Goal: Check status: Check status

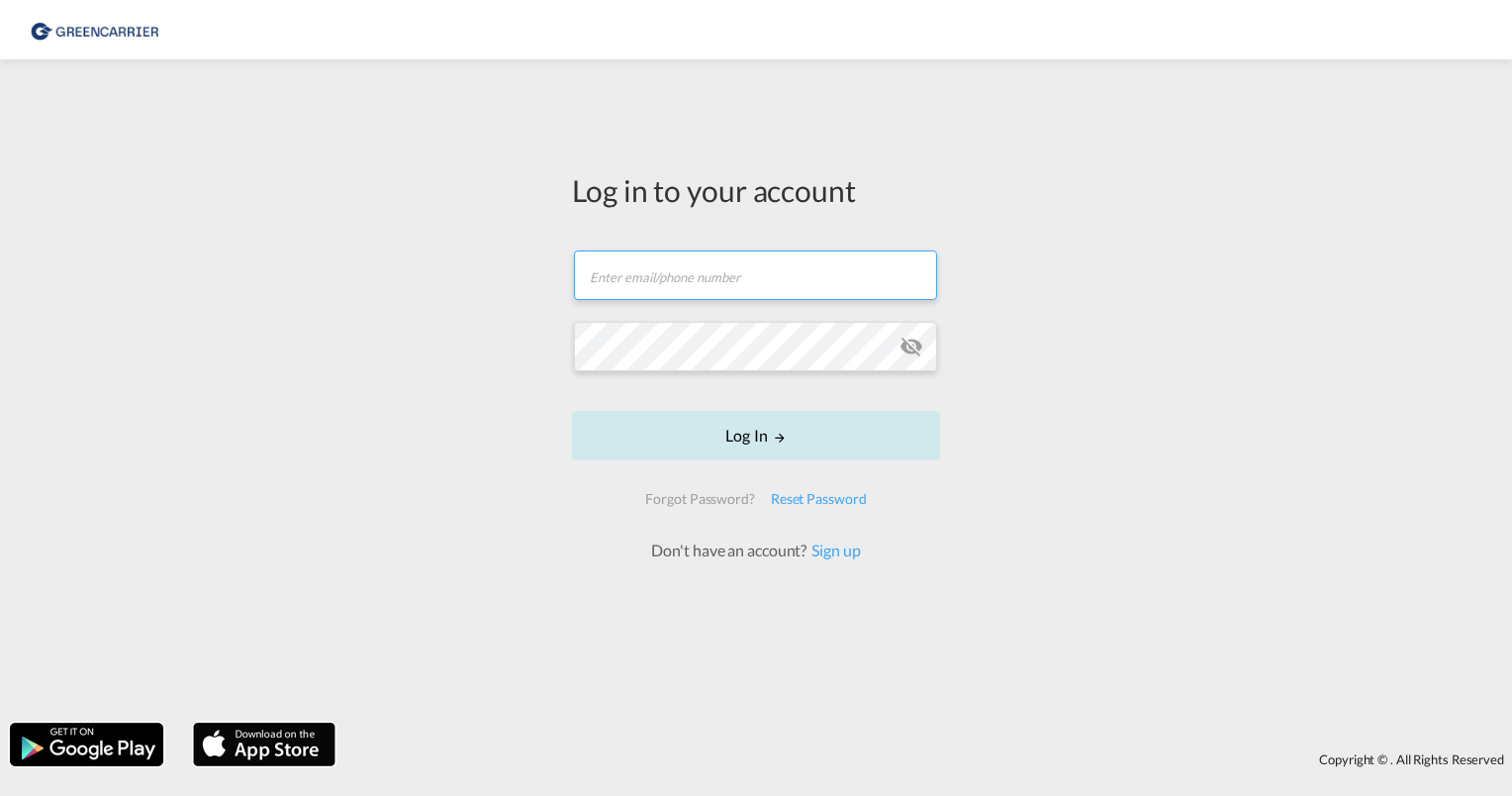
type input "[PERSON_NAME][EMAIL_ADDRESS][PERSON_NAME][DOMAIN_NAME]"
click at [751, 460] on button "Log In" at bounding box center [756, 435] width 368 height 50
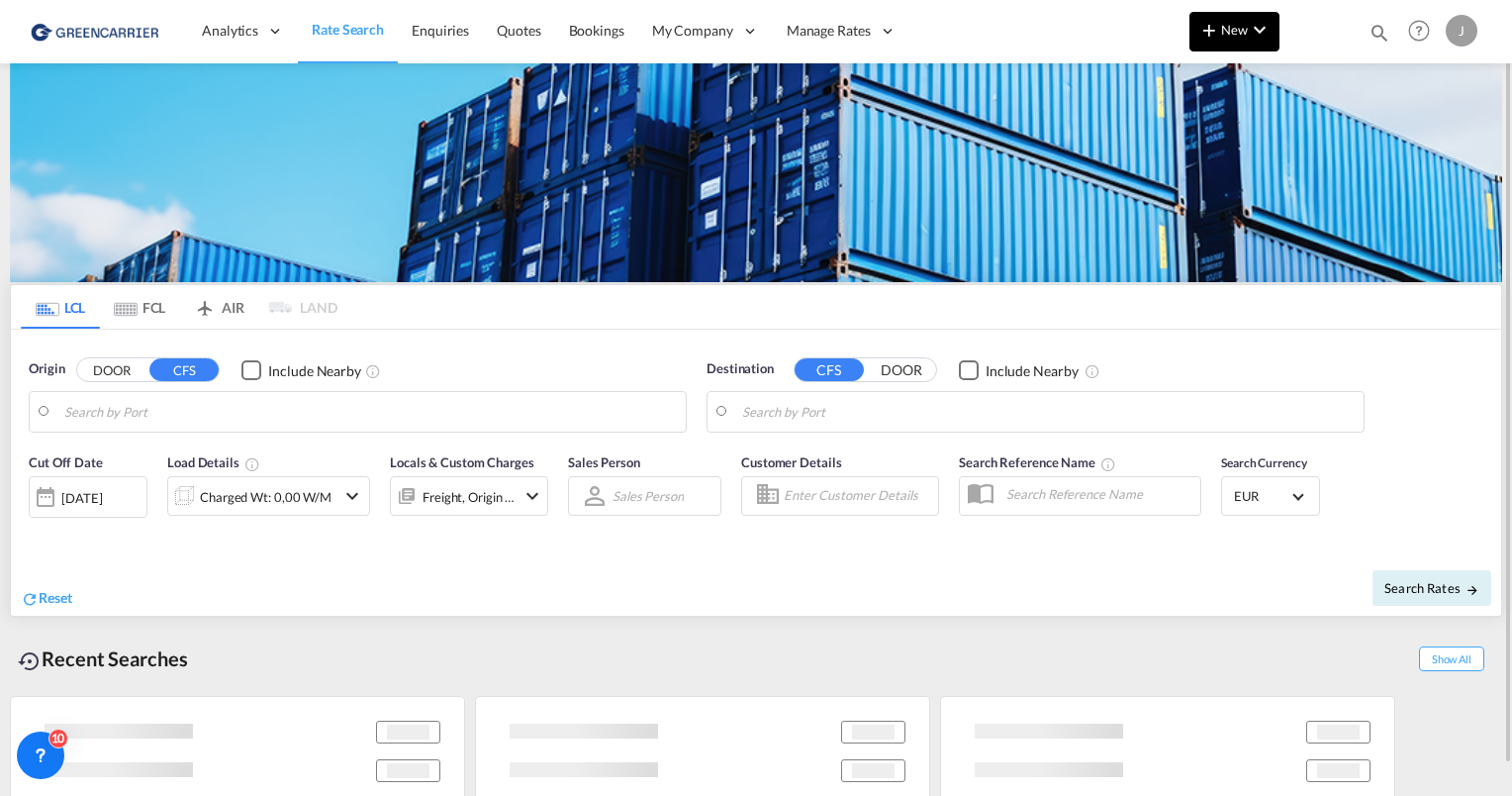
type input "[GEOGRAPHIC_DATA], [GEOGRAPHIC_DATA]"
type input "[GEOGRAPHIC_DATA], SH, CNSHA"
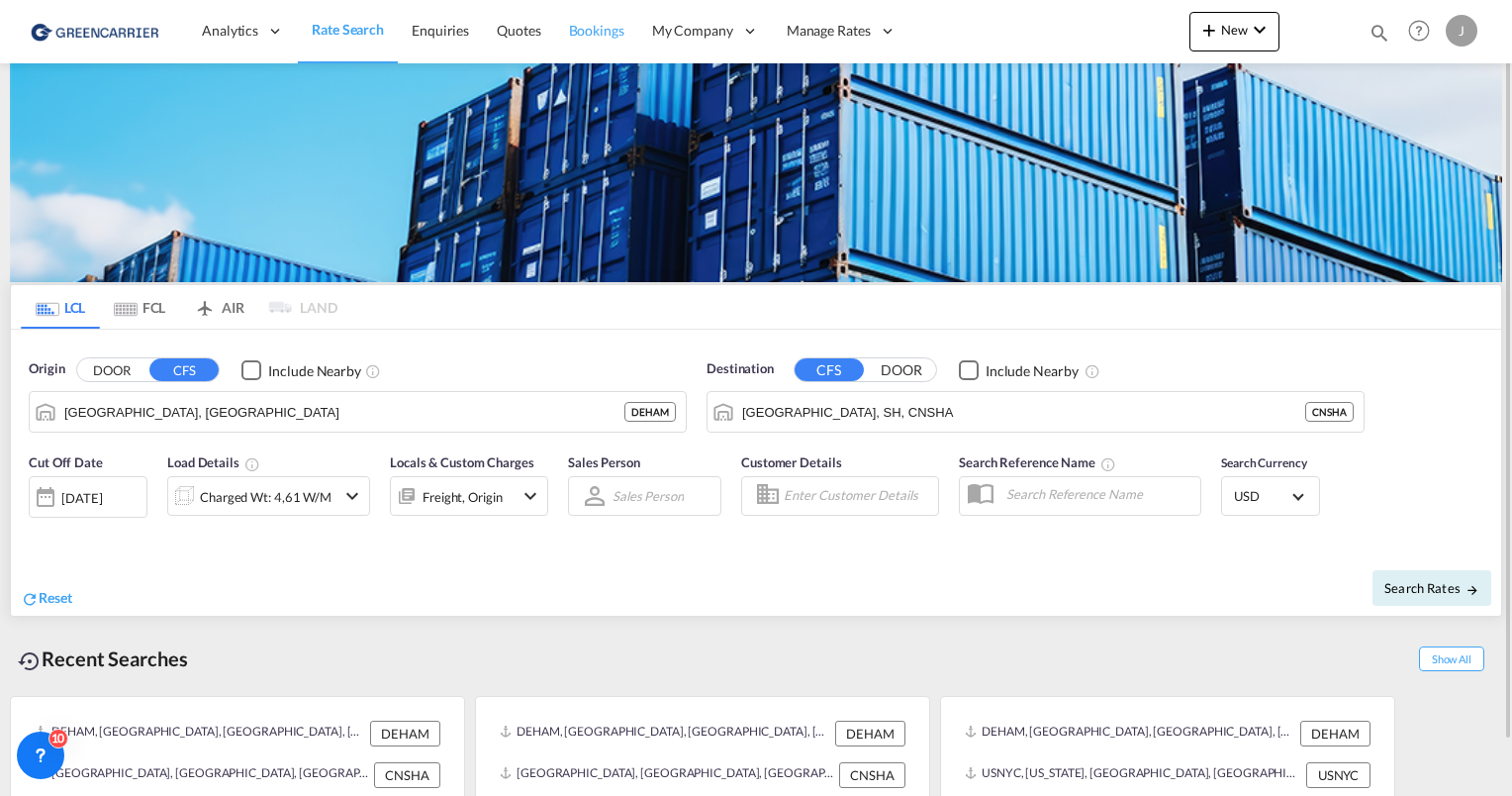
click at [594, 31] on span "Bookings" at bounding box center [597, 30] width 56 height 17
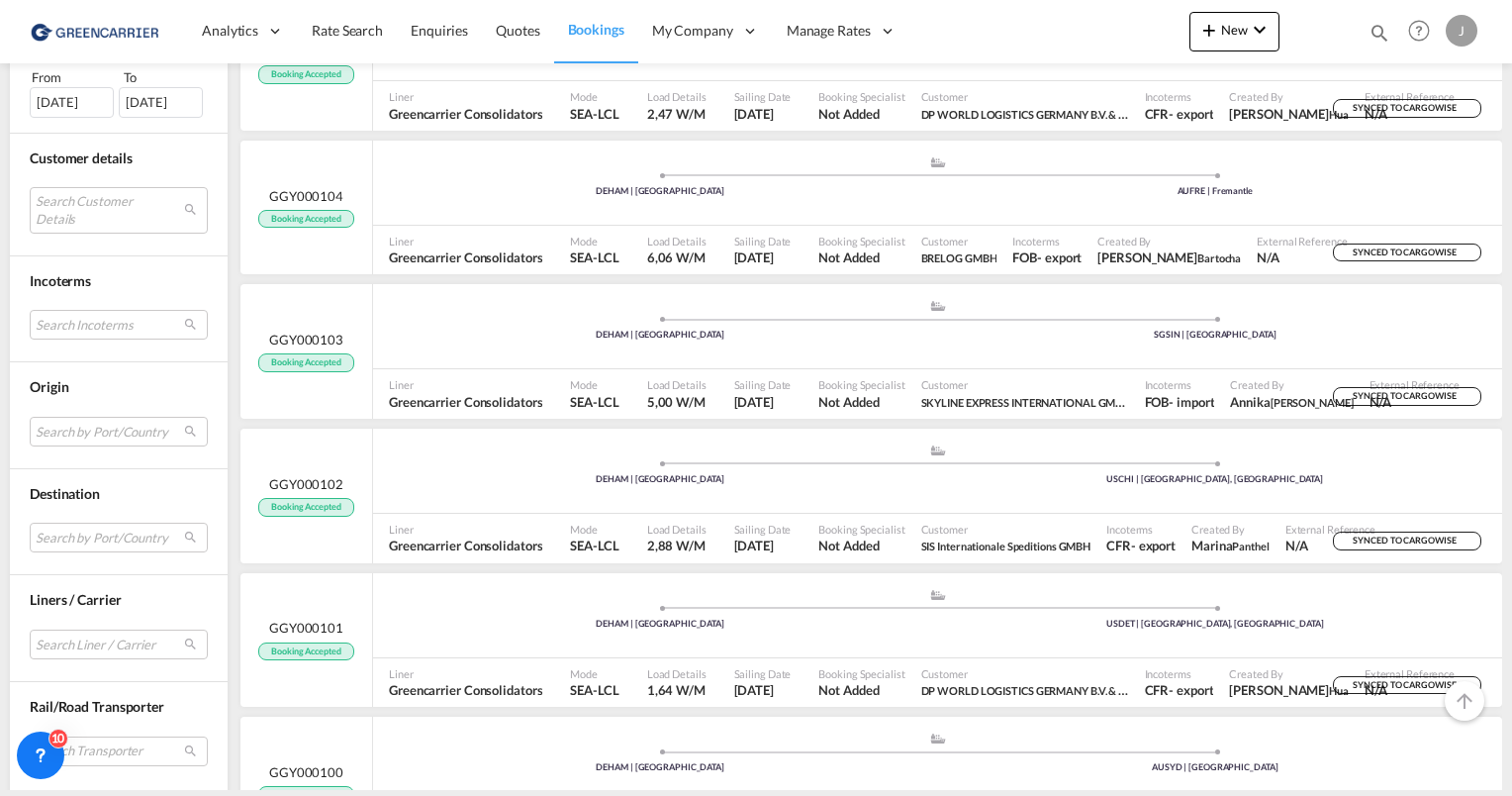
scroll to position [6894, 0]
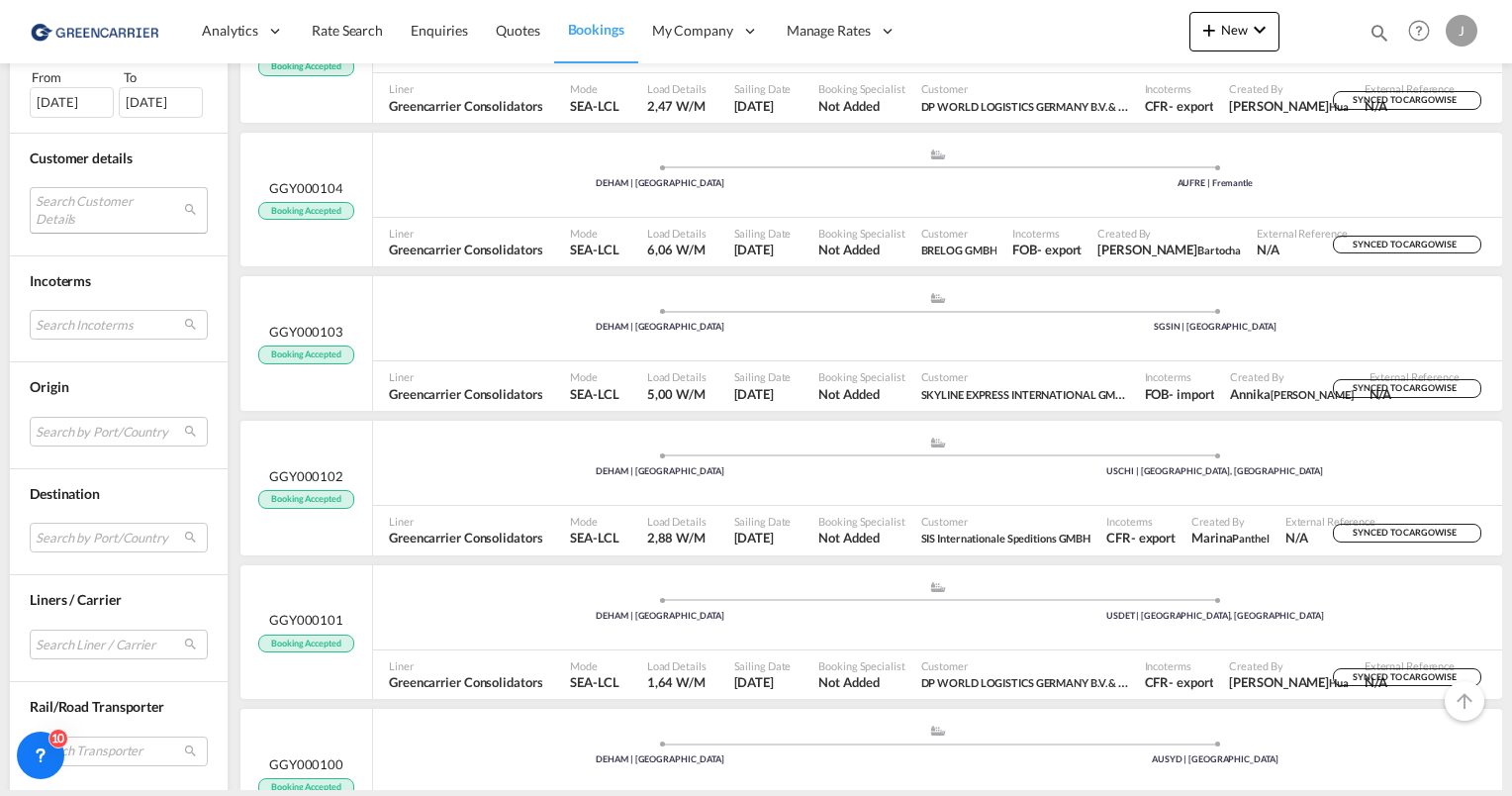
click at [98, 208] on md-select "Search Customer Details user name user btgintham [EMAIL_ADDRESS][DOMAIN_NAME] |…" at bounding box center [119, 210] width 178 height 46
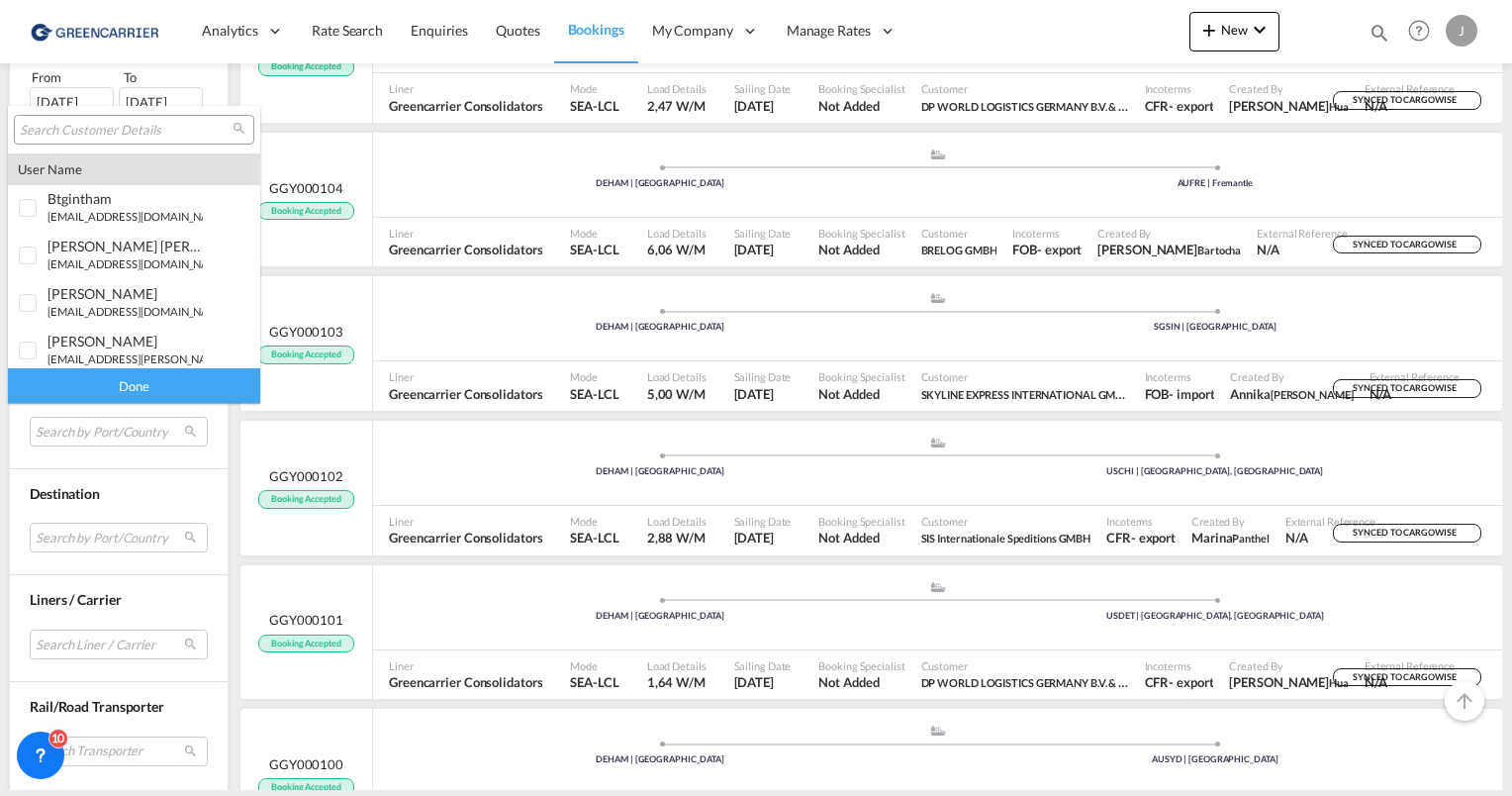
click at [62, 134] on input "search" at bounding box center [126, 131] width 213 height 18
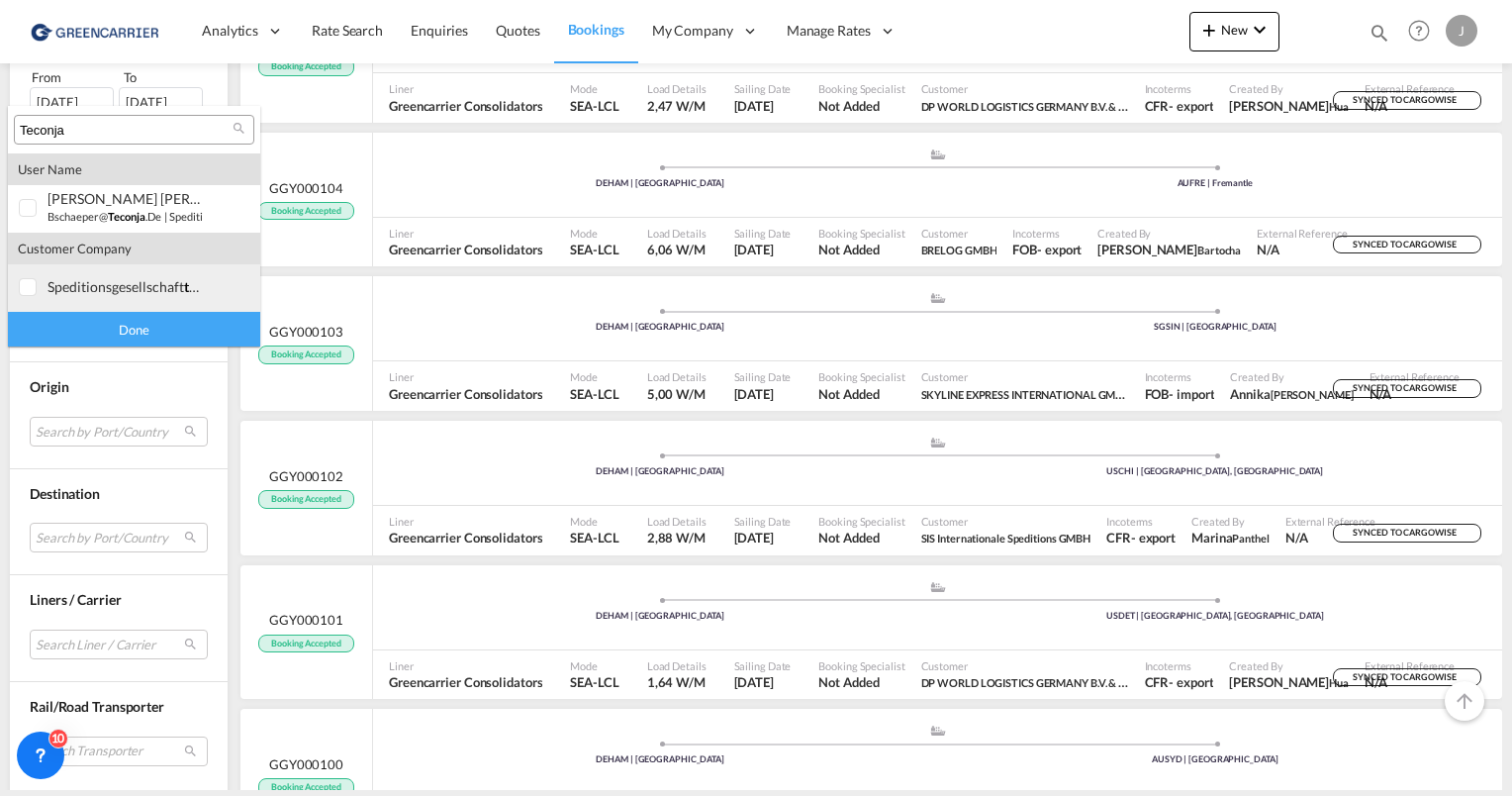
type input "Teconja"
click at [25, 291] on div at bounding box center [29, 288] width 20 height 20
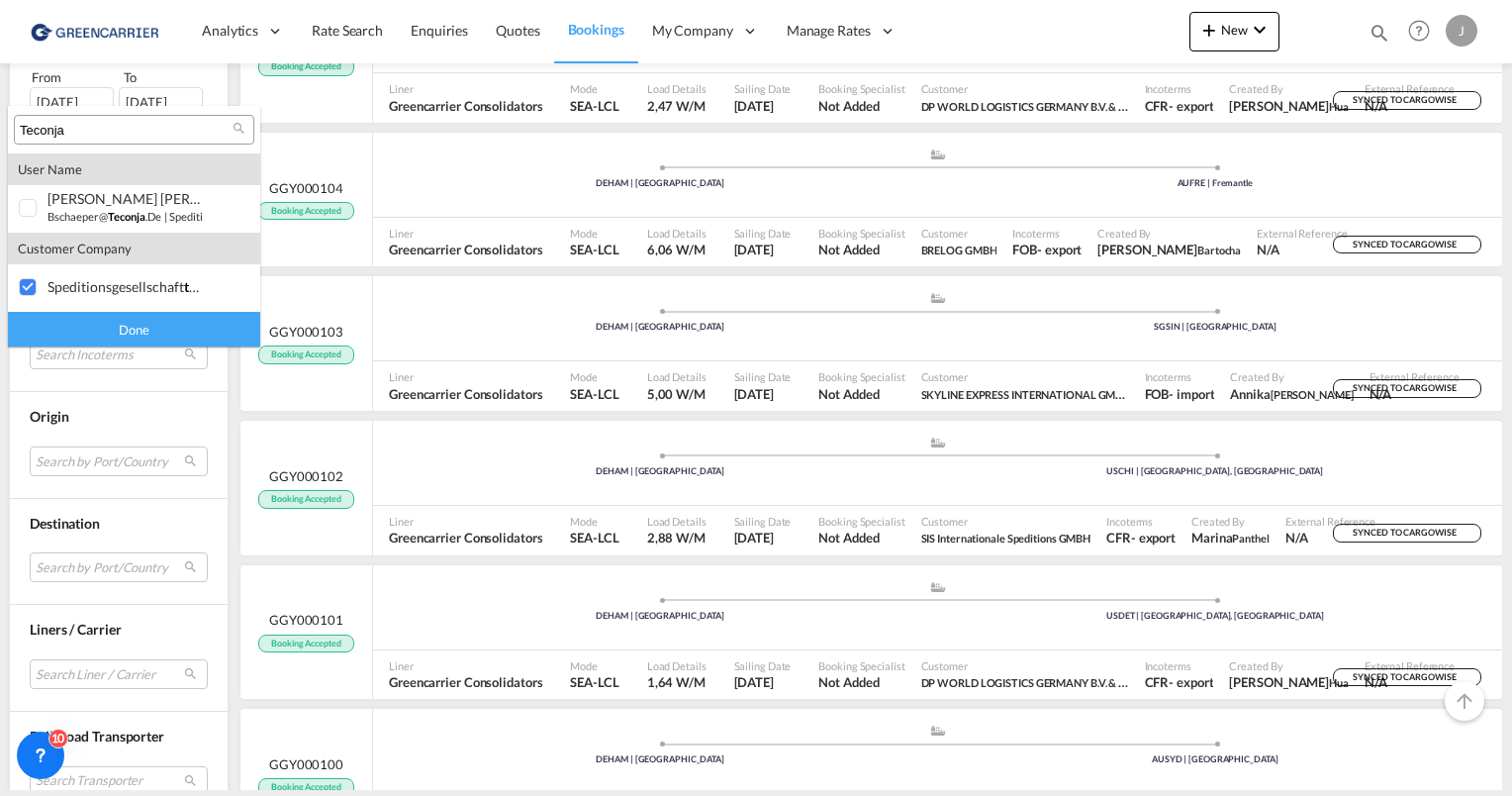
click at [83, 330] on div "Done" at bounding box center [134, 328] width 253 height 35
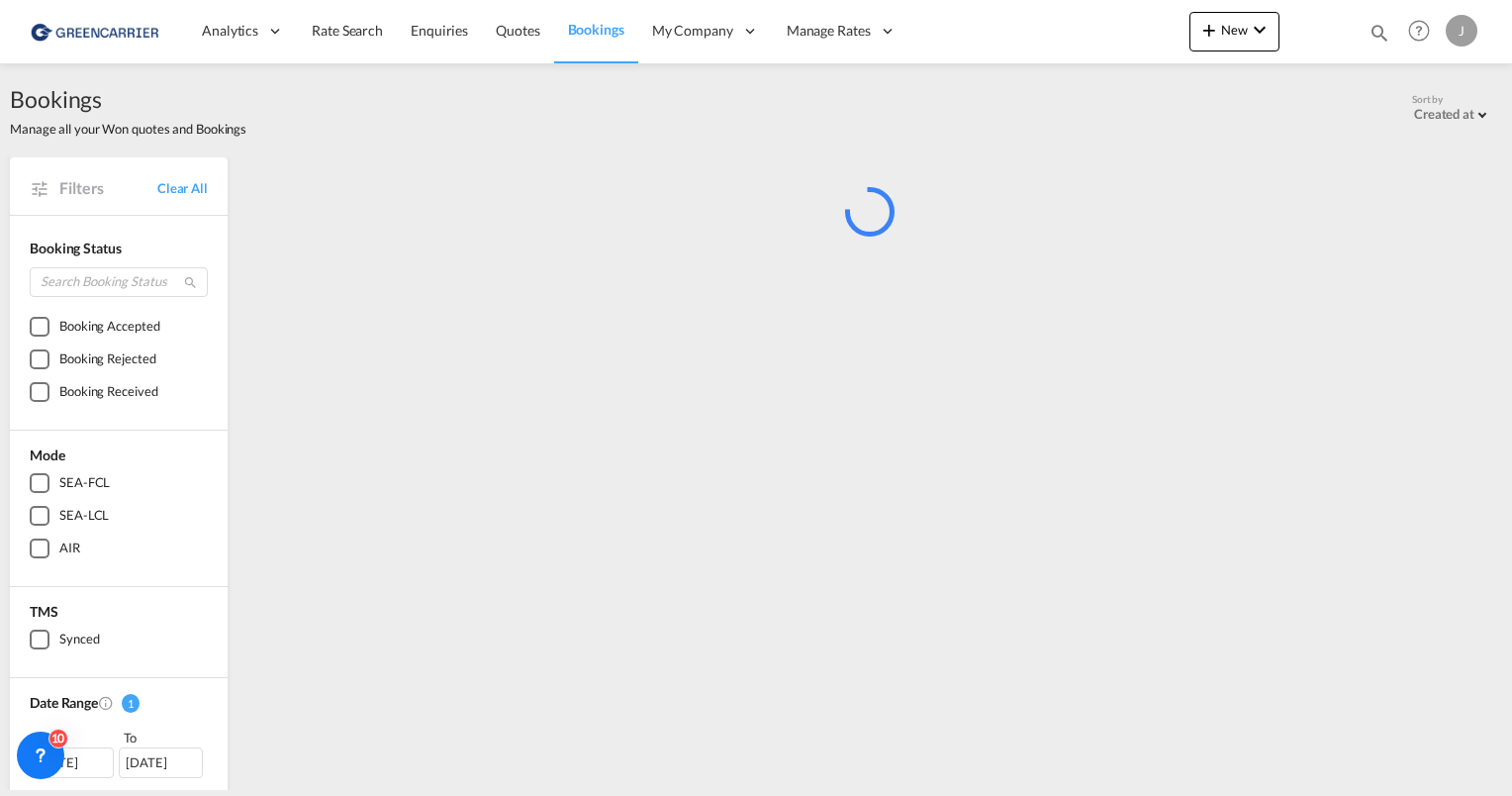
scroll to position [0, 0]
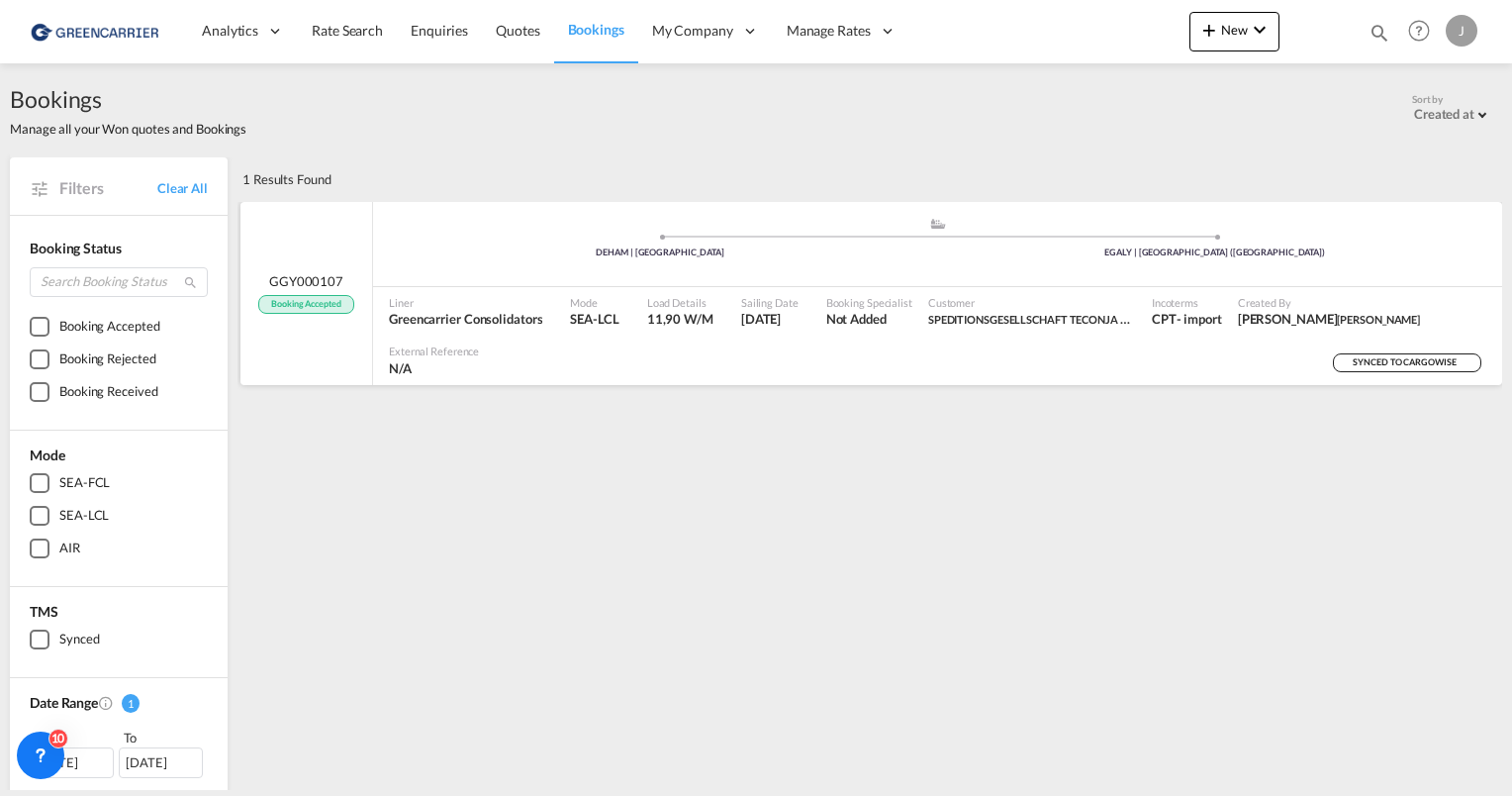
click at [677, 254] on div "DEHAM | [GEOGRAPHIC_DATA]" at bounding box center [660, 253] width 555 height 13
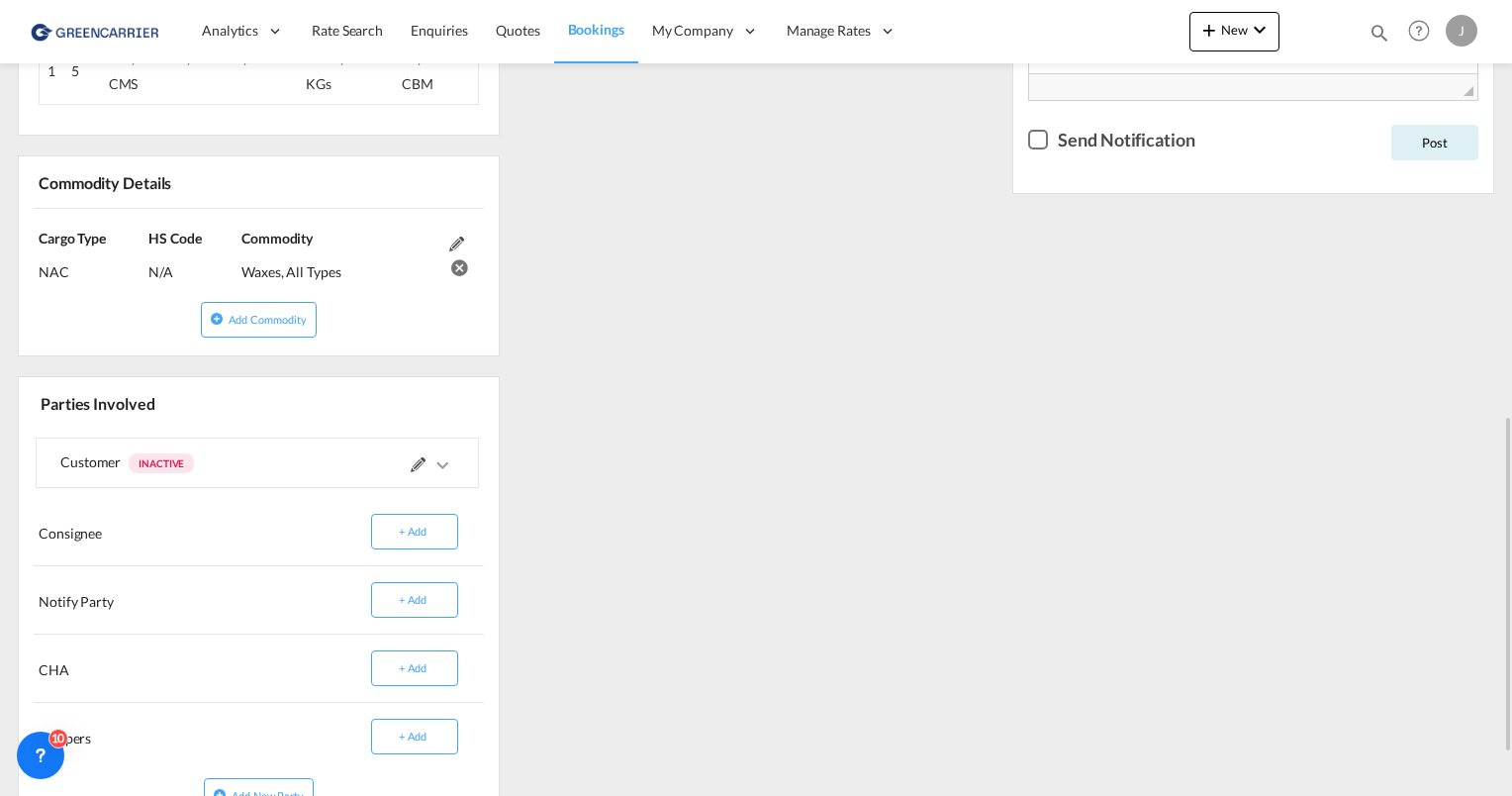
scroll to position [1088, 0]
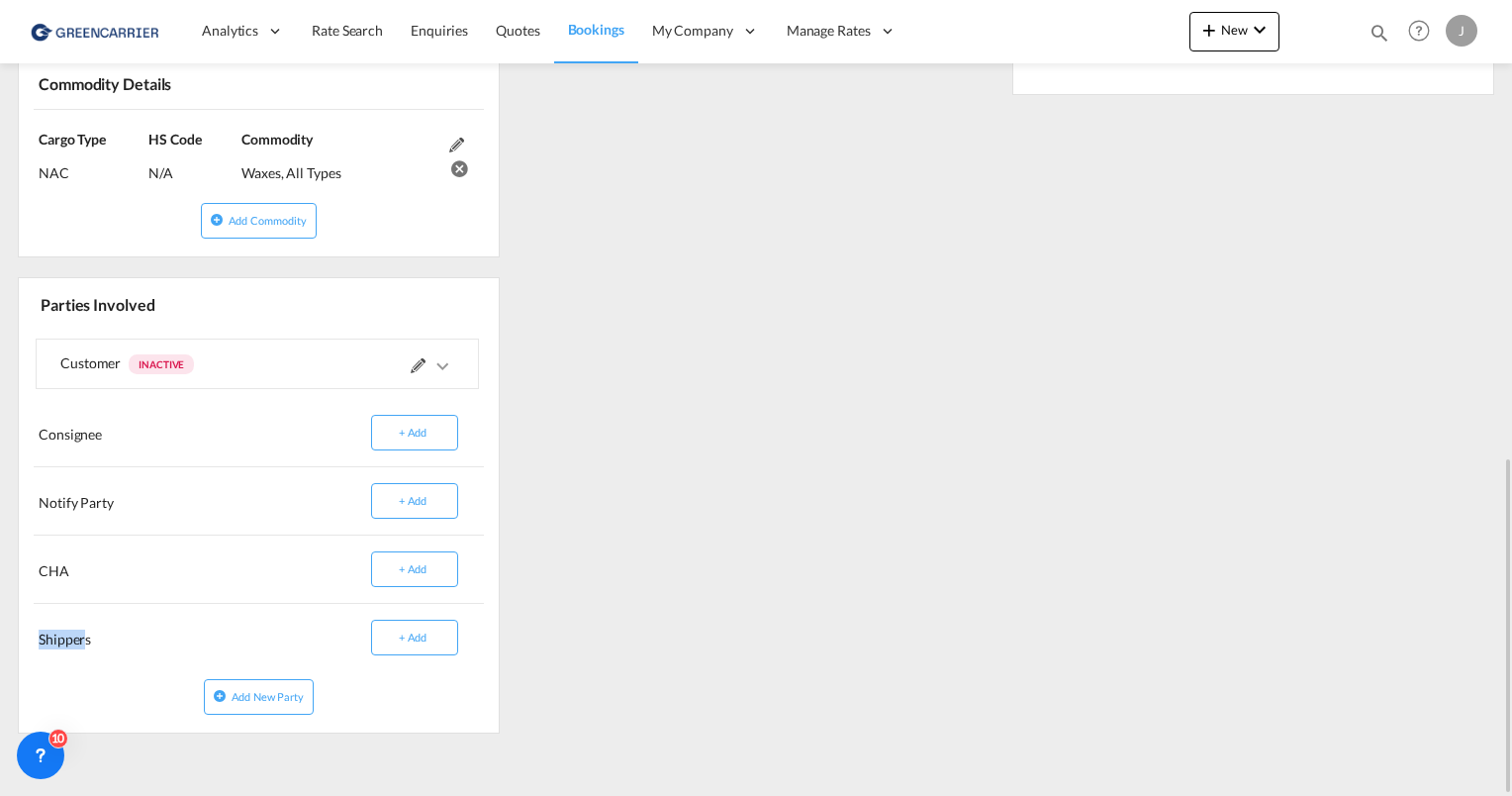
click at [36, 631] on div "Shippers" at bounding box center [144, 637] width 221 height 33
drag, startPoint x: 36, startPoint y: 631, endPoint x: 107, endPoint y: 631, distance: 71.0
click at [107, 631] on div "Shippers" at bounding box center [144, 637] width 221 height 33
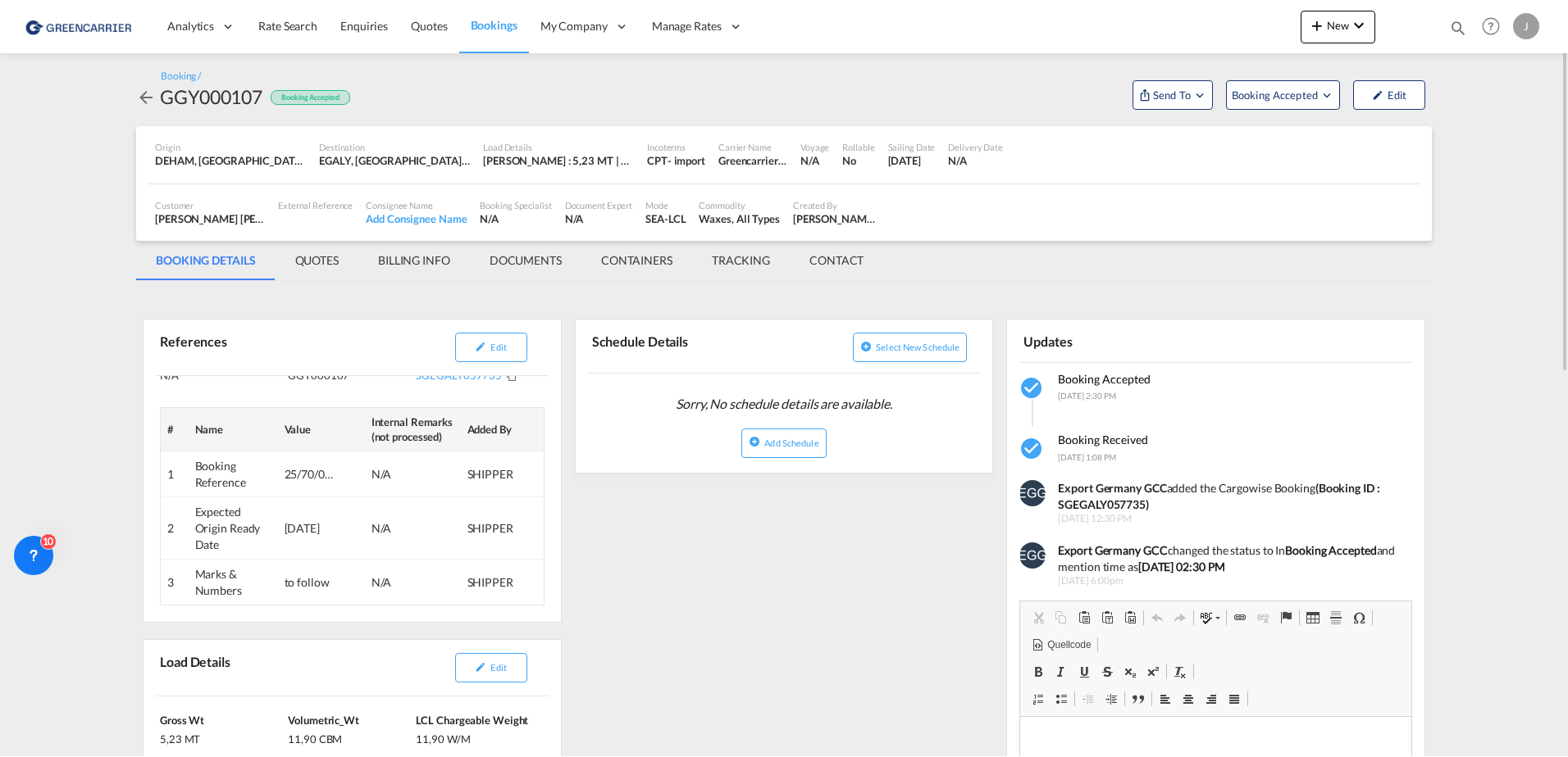
scroll to position [86, 0]
